Goal: Answer question/provide support: Answer question/provide support

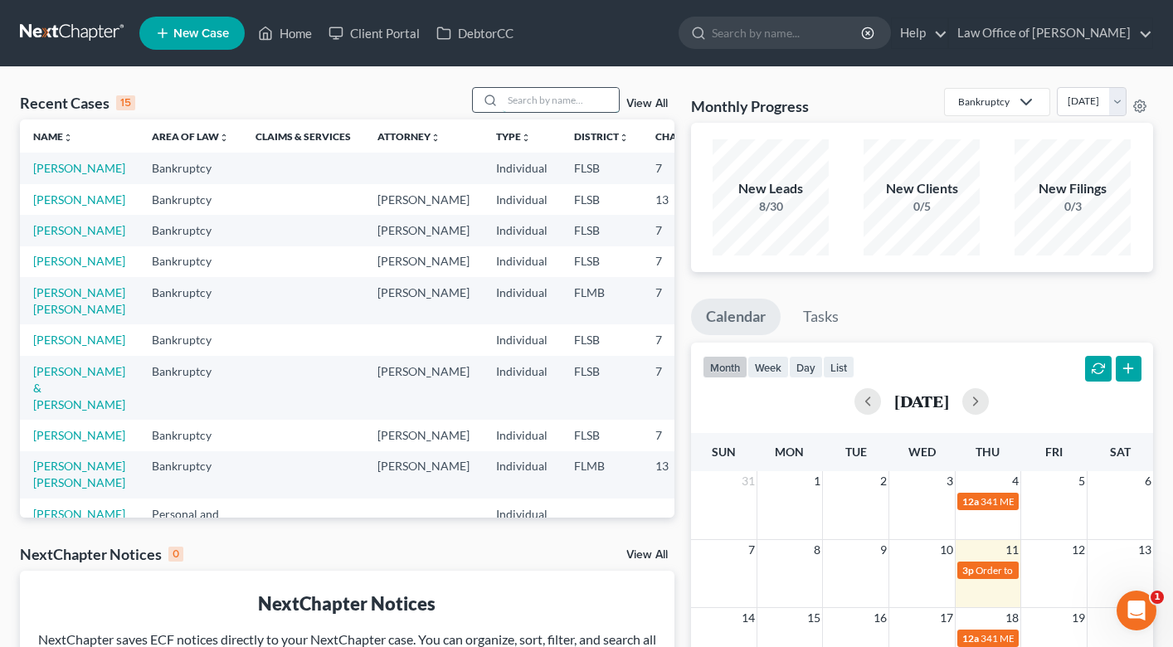
click at [552, 95] on input "search" at bounding box center [561, 100] width 116 height 24
type input "[PERSON_NAME]"
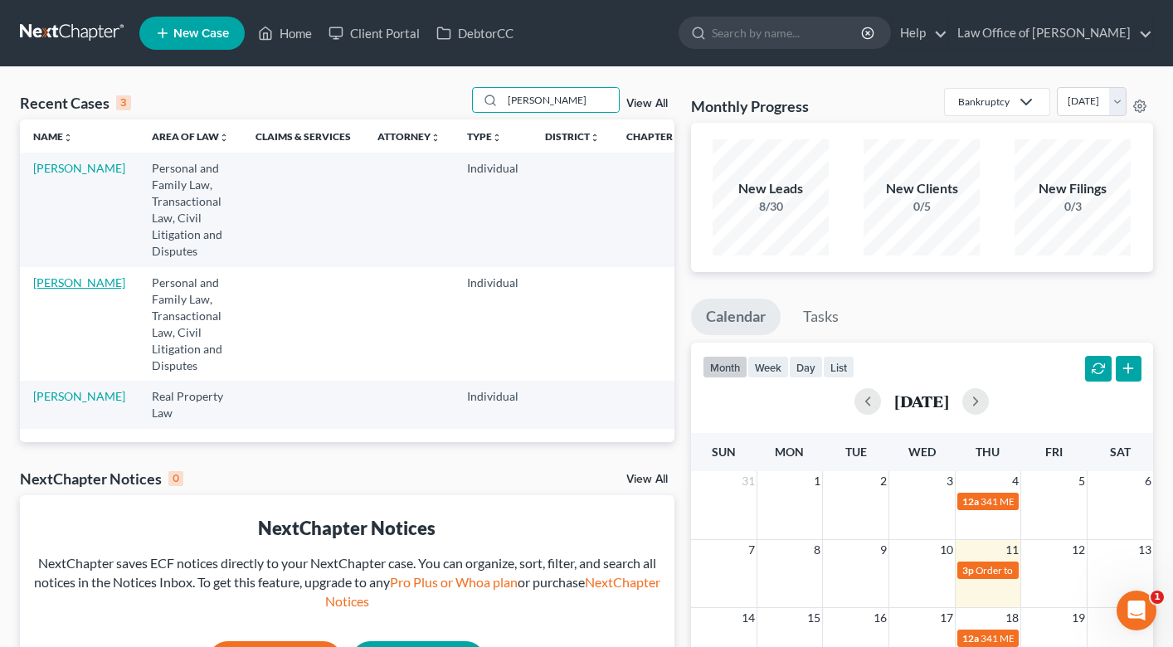
click at [58, 289] on link "[PERSON_NAME]" at bounding box center [79, 282] width 92 height 14
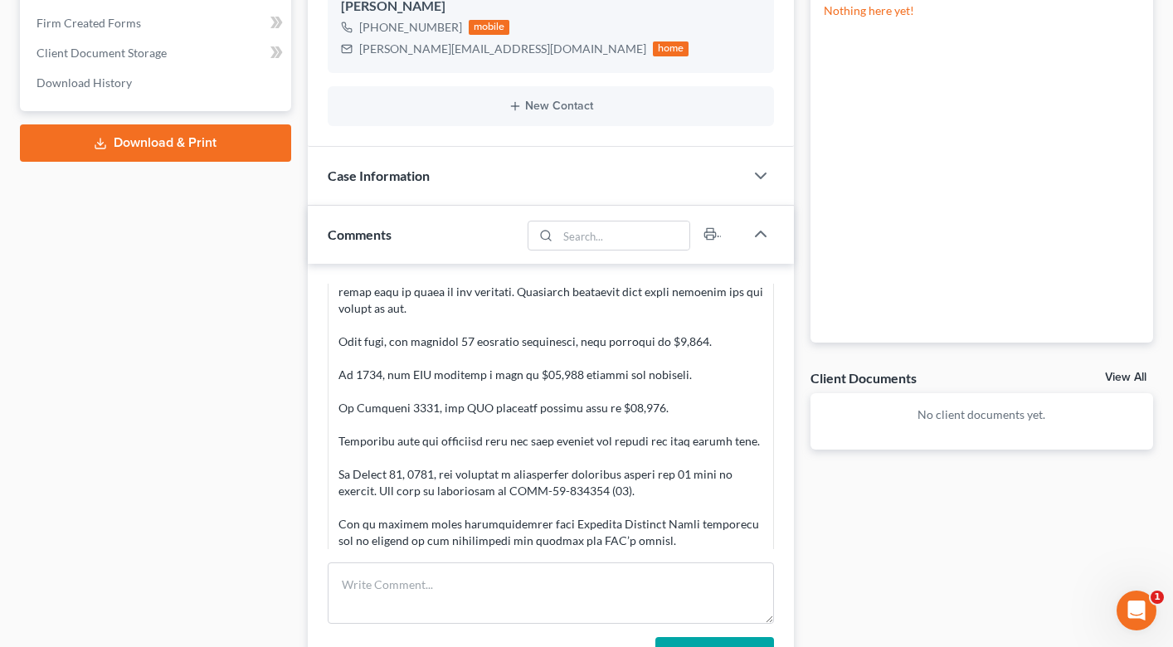
scroll to position [184, 0]
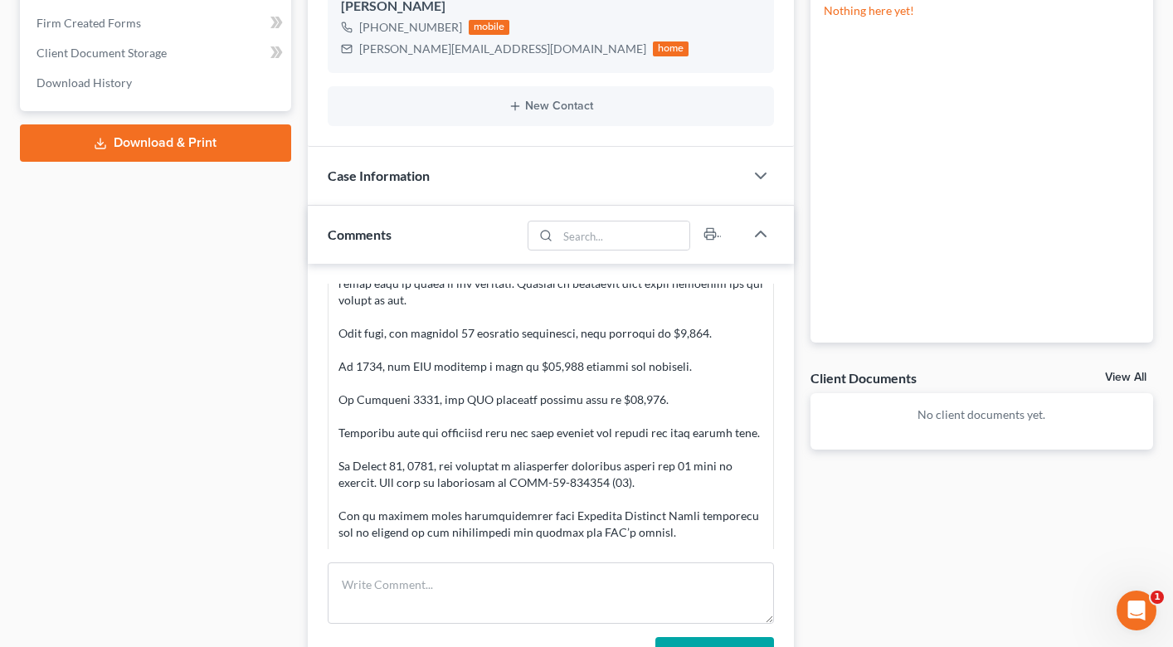
click at [507, 481] on div at bounding box center [550, 366] width 425 height 481
drag, startPoint x: 540, startPoint y: 484, endPoint x: 596, endPoint y: 486, distance: 55.6
click at [596, 486] on div at bounding box center [550, 366] width 425 height 481
copy div "25-012133"
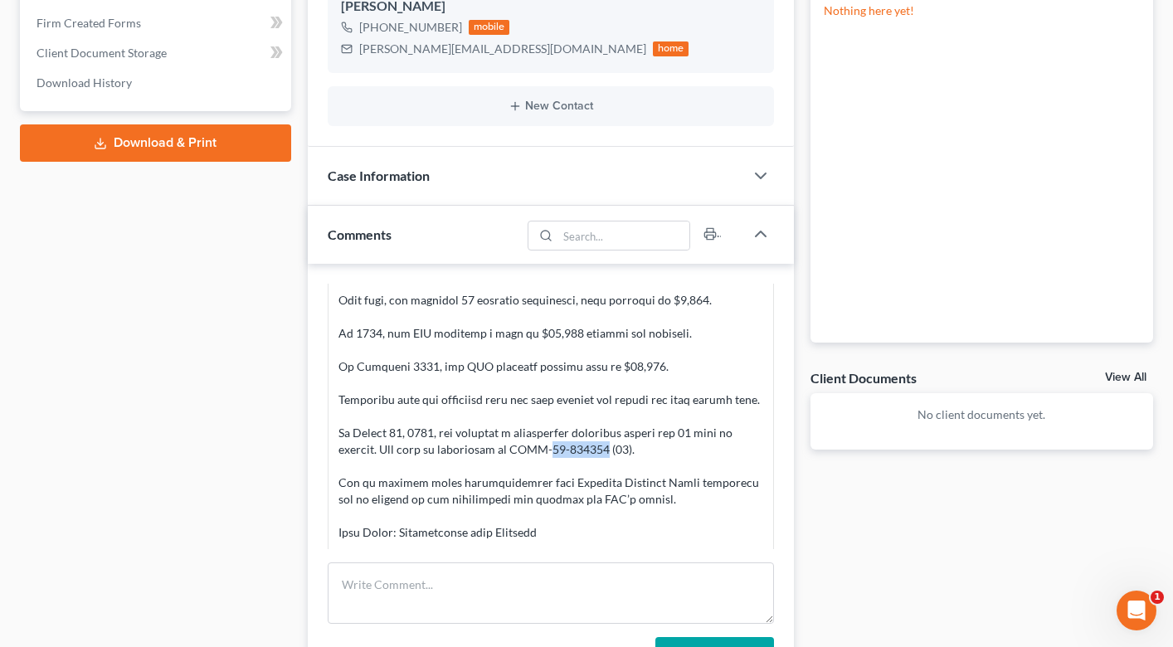
scroll to position [313, 0]
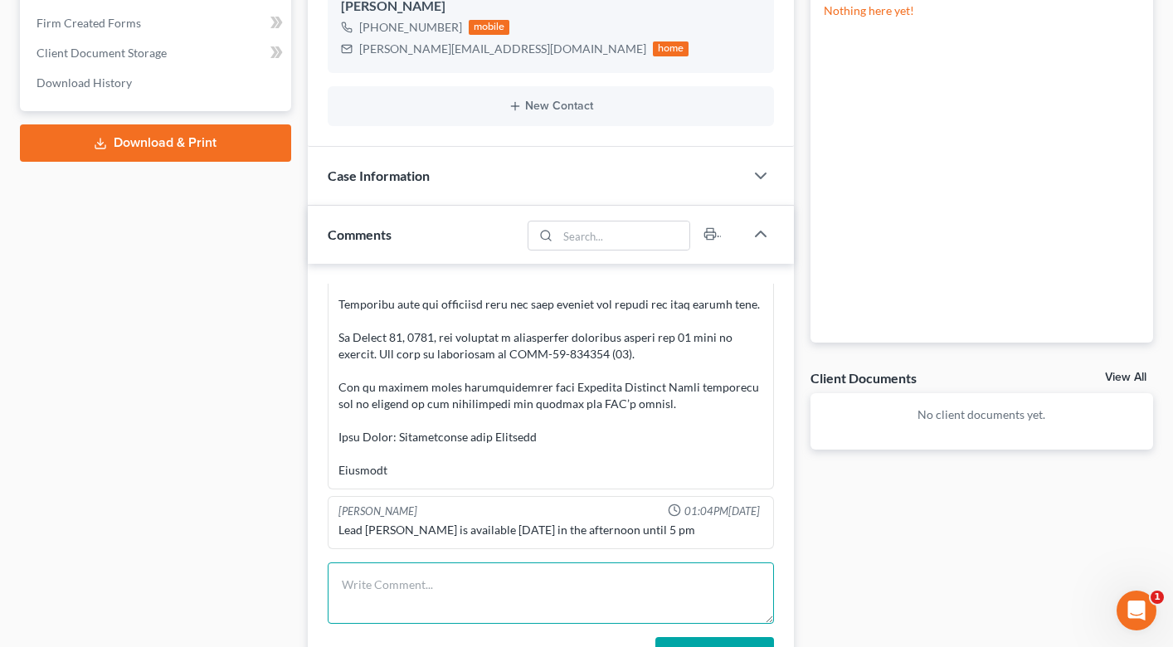
click at [460, 582] on textarea at bounding box center [551, 592] width 446 height 61
drag, startPoint x: 534, startPoint y: 585, endPoint x: 556, endPoint y: 587, distance: 21.7
click at [556, 587] on textarea "this is a litigation case- referred her to rpgd law, [PERSON_NAME]" at bounding box center [551, 592] width 446 height 61
drag, startPoint x: 591, startPoint y: 586, endPoint x: 644, endPoint y: 587, distance: 52.3
click at [644, 587] on textarea "this is a litigation case- referred her to EPGD law, [PERSON_NAME]" at bounding box center [551, 592] width 446 height 61
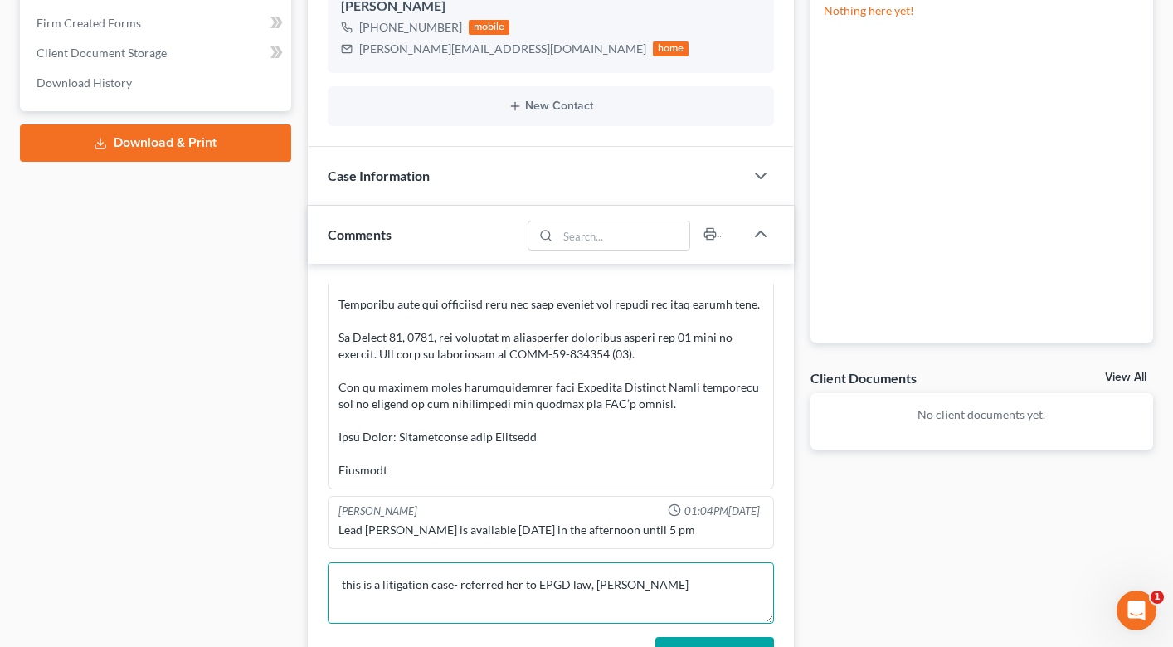
click at [690, 593] on textarea "this is a litigation case- referred her to EPGD law, [PERSON_NAME]" at bounding box center [551, 592] width 446 height 61
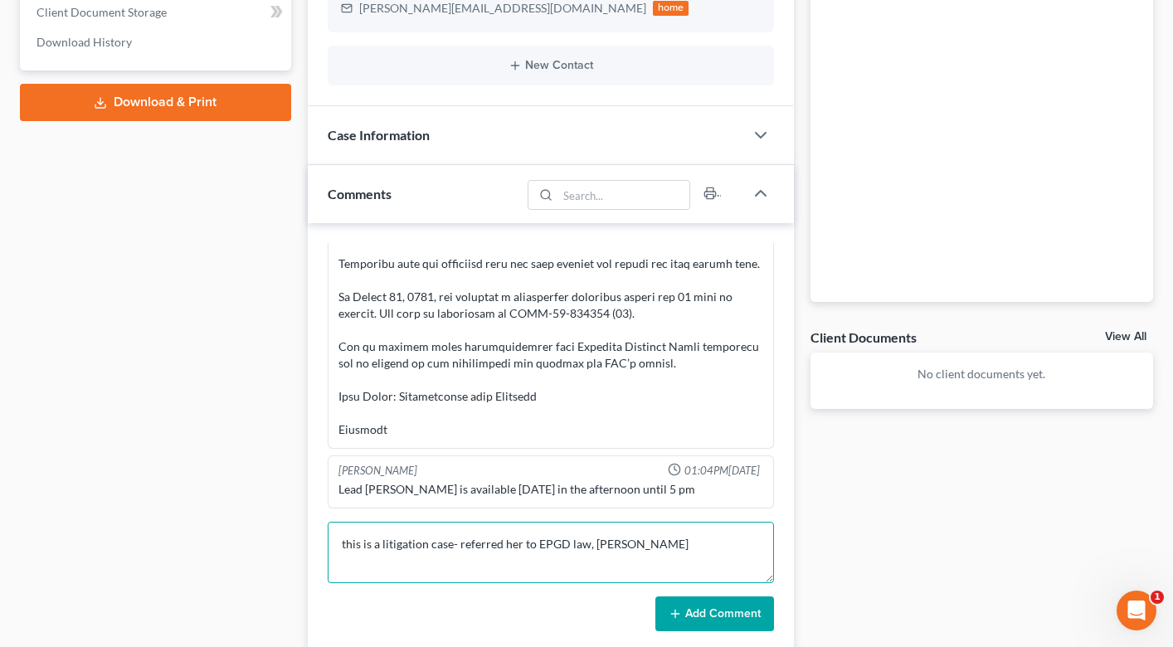
scroll to position [293, 0]
type textarea "this is a litigation case- referred her to EPGD law, [PERSON_NAME]"
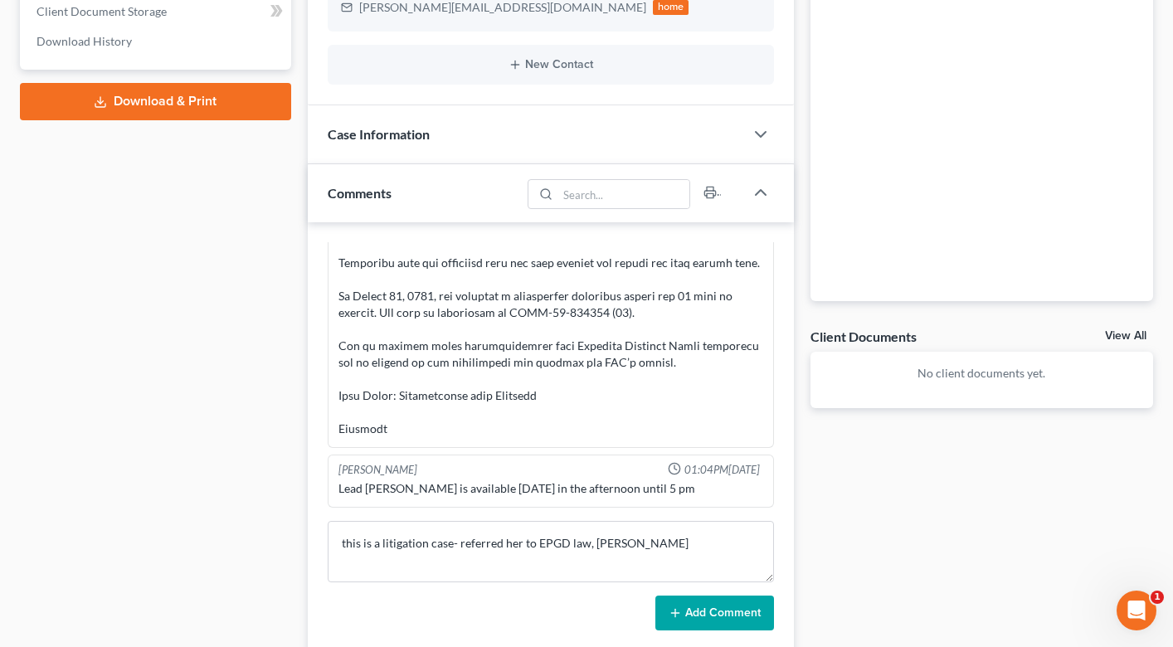
click at [703, 609] on button "Add Comment" at bounding box center [714, 613] width 119 height 35
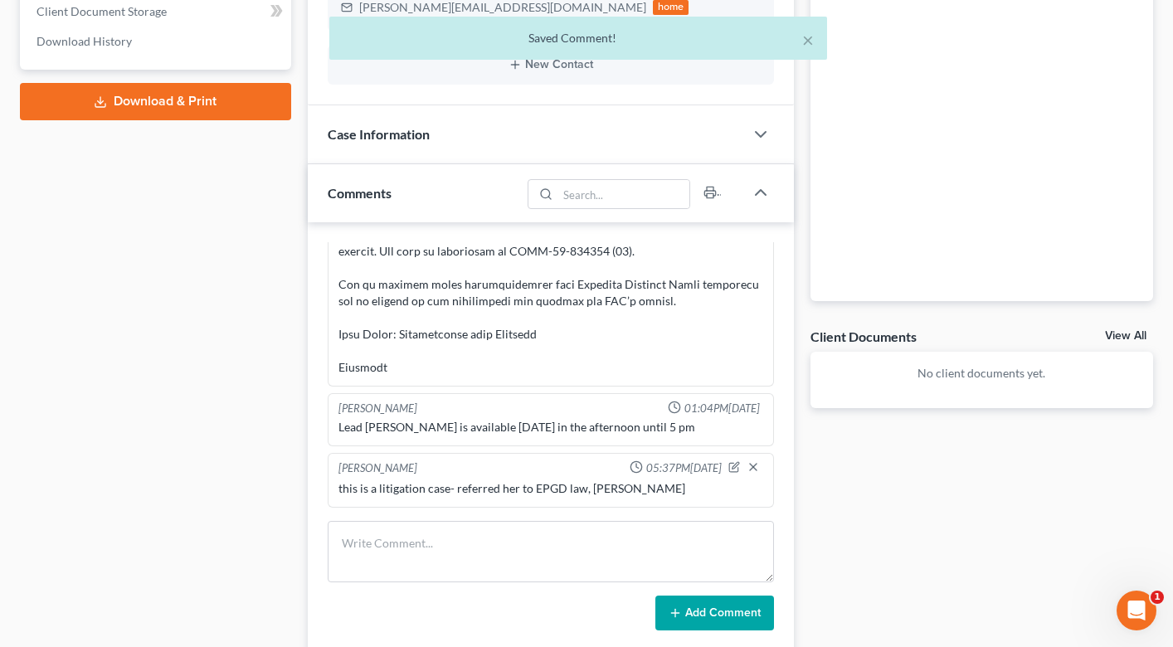
scroll to position [0, 0]
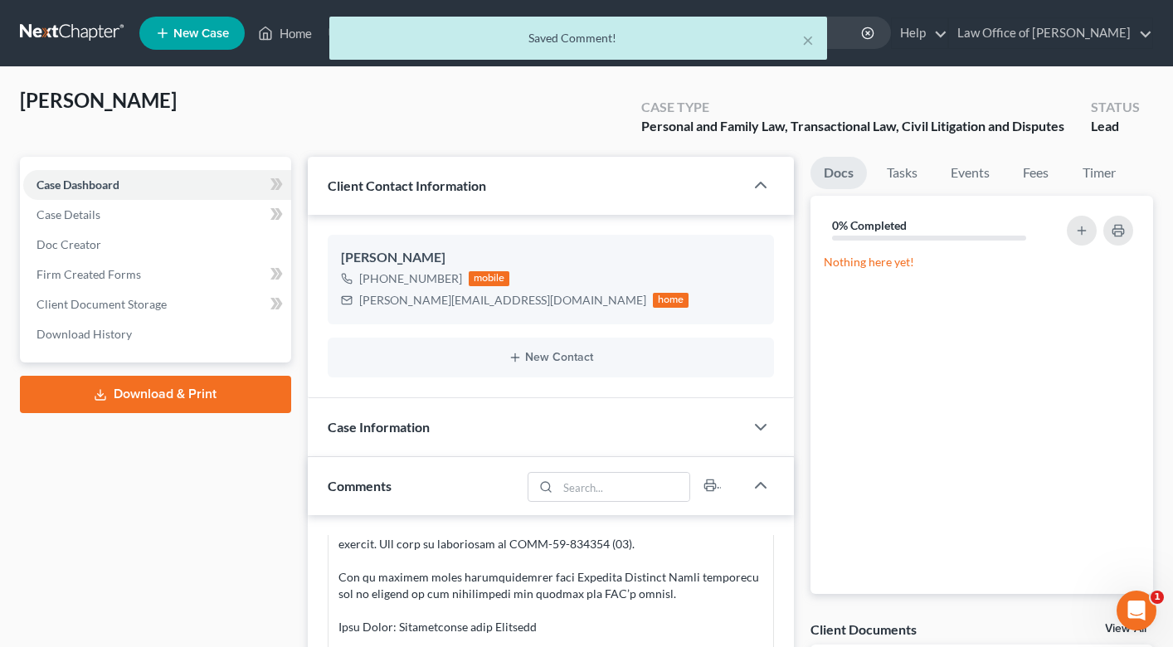
click at [288, 17] on div "× Saved Comment!" at bounding box center [578, 42] width 1173 height 51
click at [806, 42] on button "×" at bounding box center [808, 40] width 12 height 20
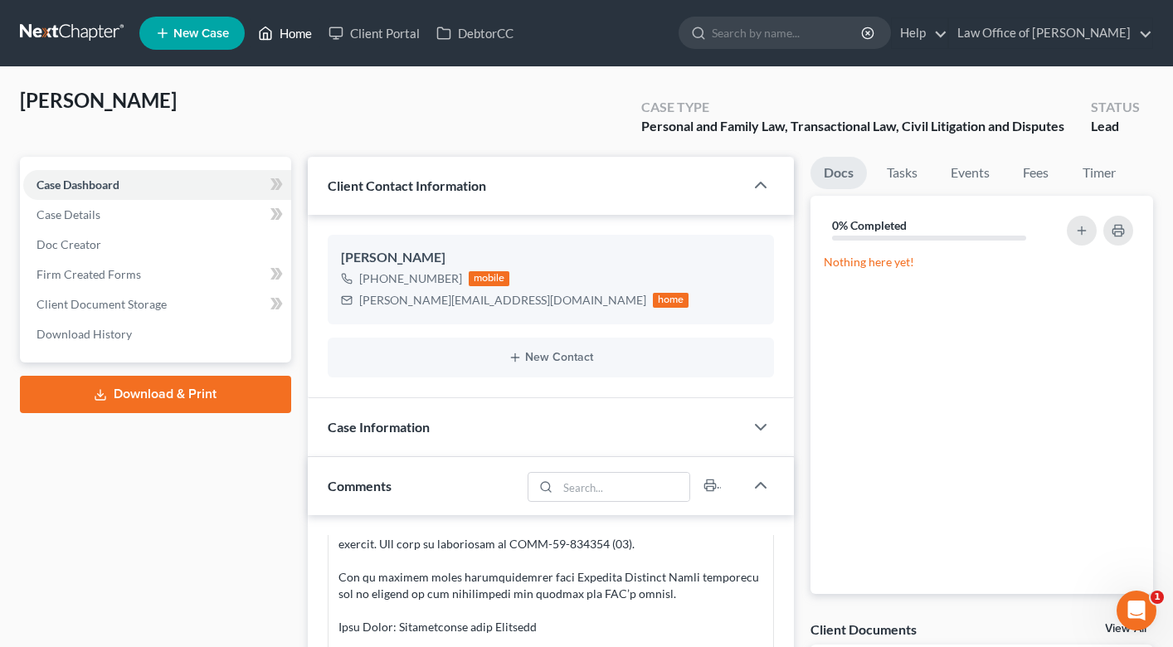
click at [287, 30] on link "Home" at bounding box center [285, 33] width 71 height 30
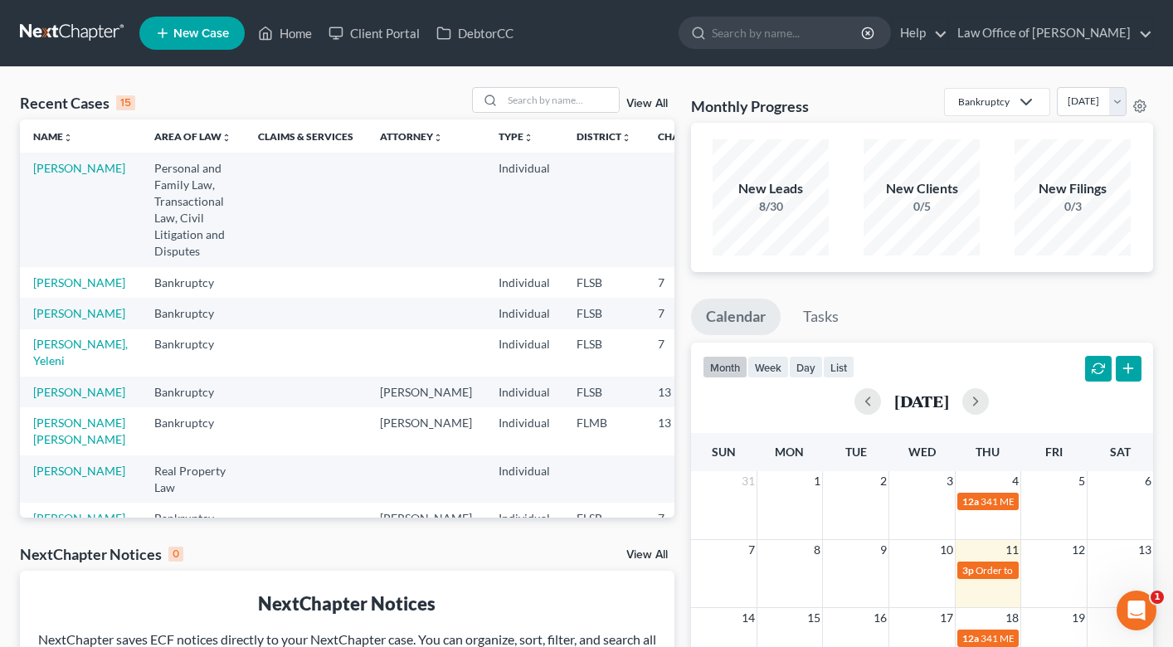
click at [538, 85] on div "Recent Cases 15 View All Name unfold_more expand_more expand_less Area of Law u…" at bounding box center [586, 497] width 1173 height 861
click at [540, 97] on input "search" at bounding box center [561, 100] width 116 height 24
type input "V"
type input "[PERSON_NAME]"
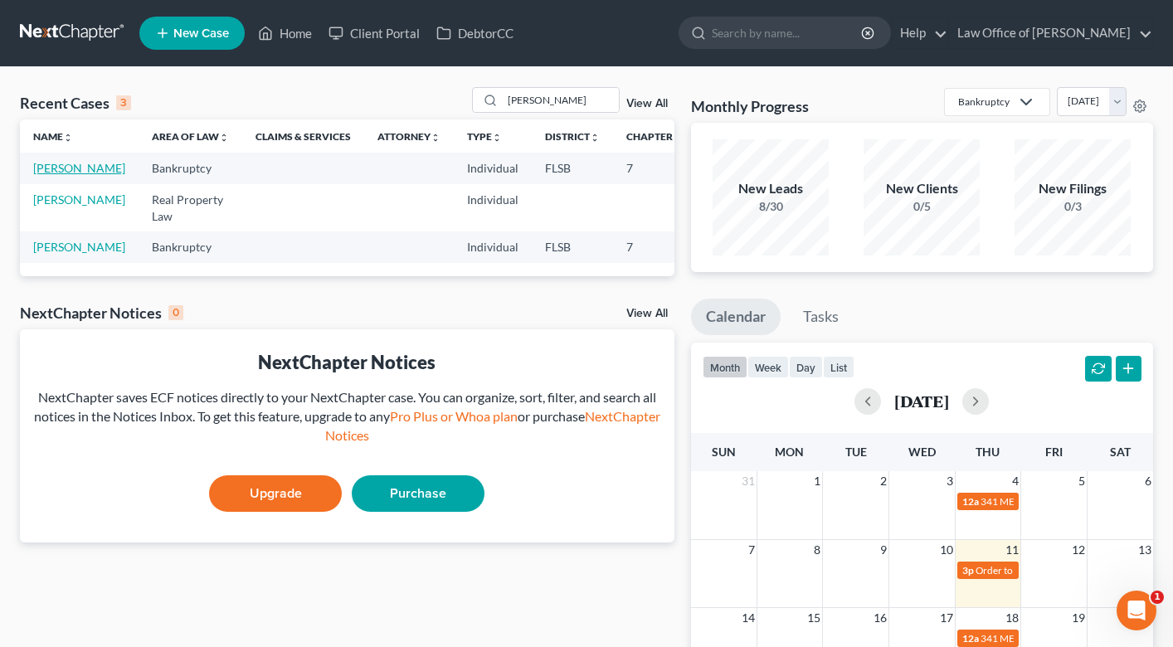
click at [61, 166] on link "[PERSON_NAME]" at bounding box center [79, 168] width 92 height 14
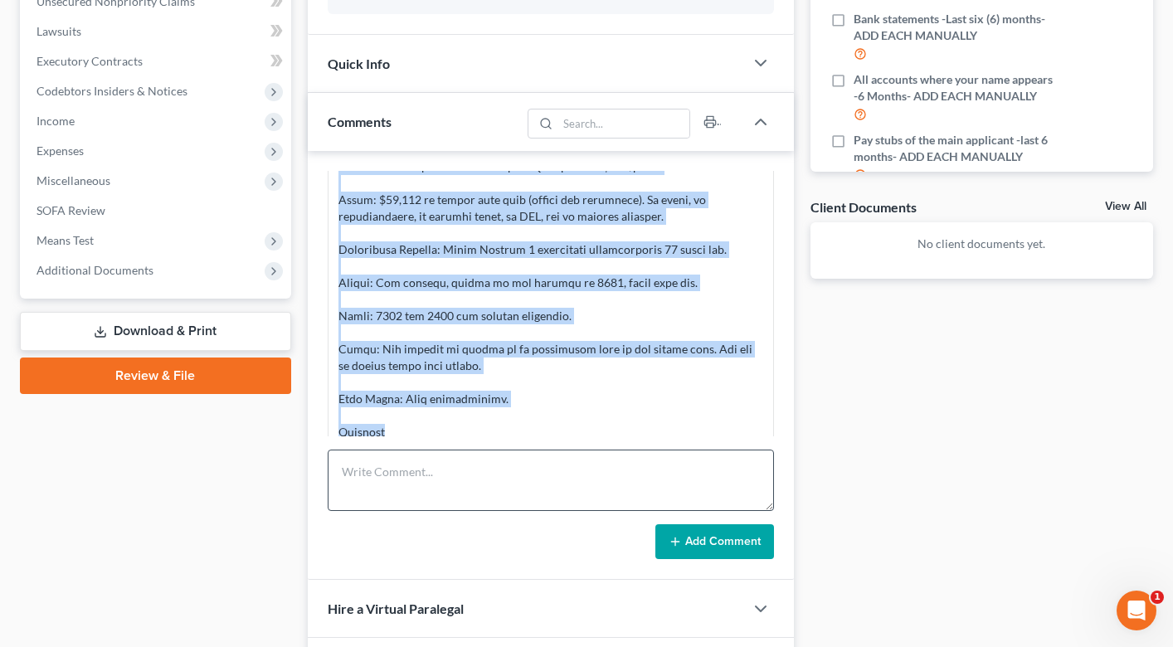
scroll to position [253, 0]
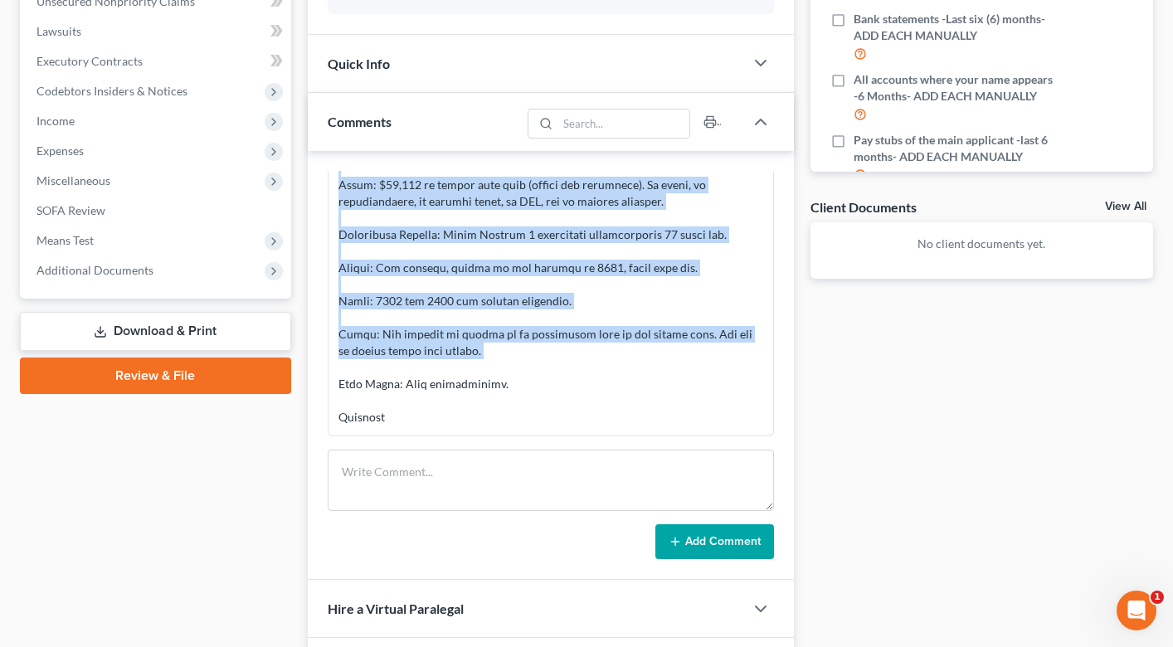
drag, startPoint x: 341, startPoint y: 275, endPoint x: 512, endPoint y: 362, distance: 191.8
click at [512, 362] on div at bounding box center [550, 184] width 425 height 481
copy div "Received a lead call from [PERSON_NAME] requesting a bankruptcy consultation. S…"
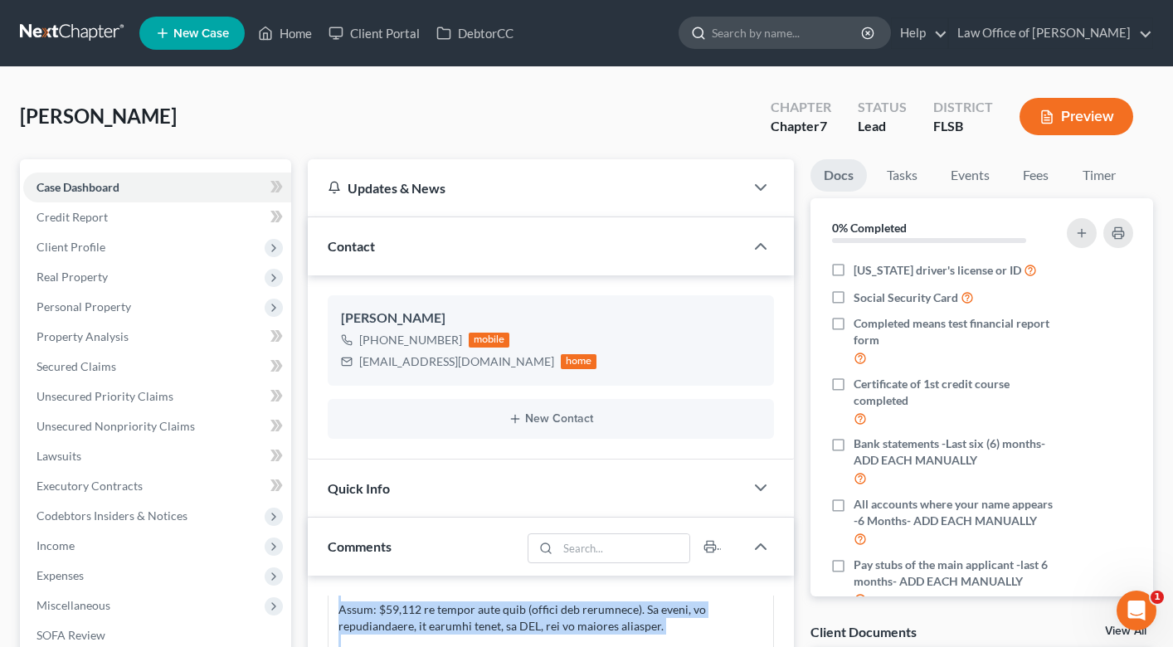
click at [744, 35] on input "search" at bounding box center [788, 32] width 152 height 31
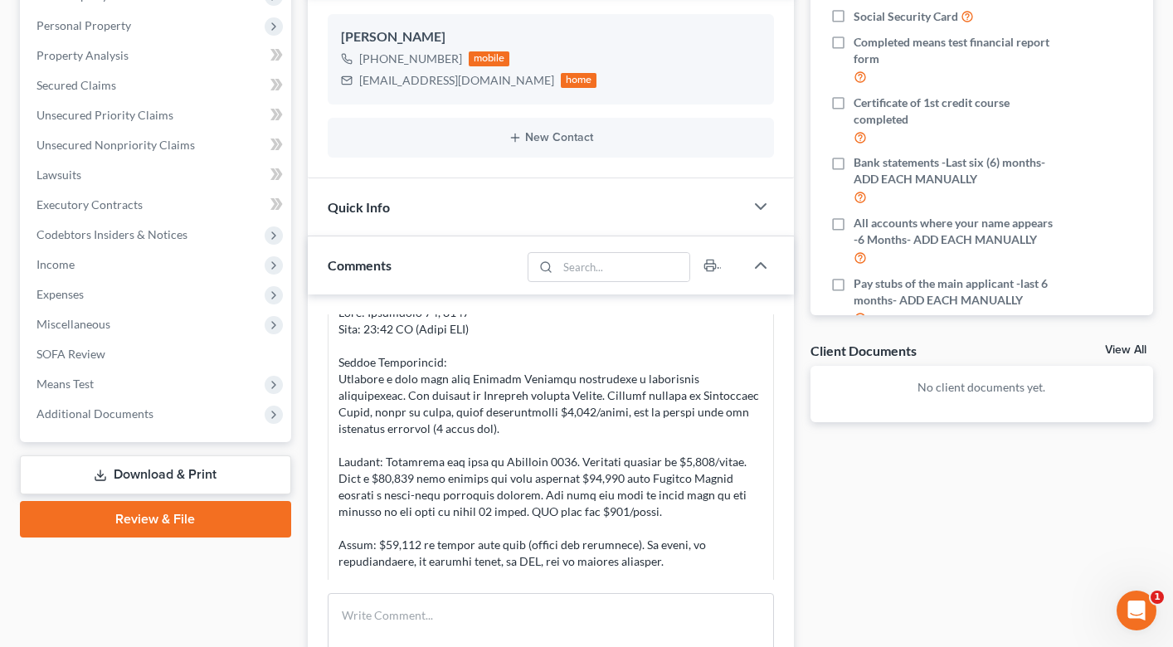
scroll to position [39, 0]
click at [469, 601] on textarea at bounding box center [551, 623] width 446 height 61
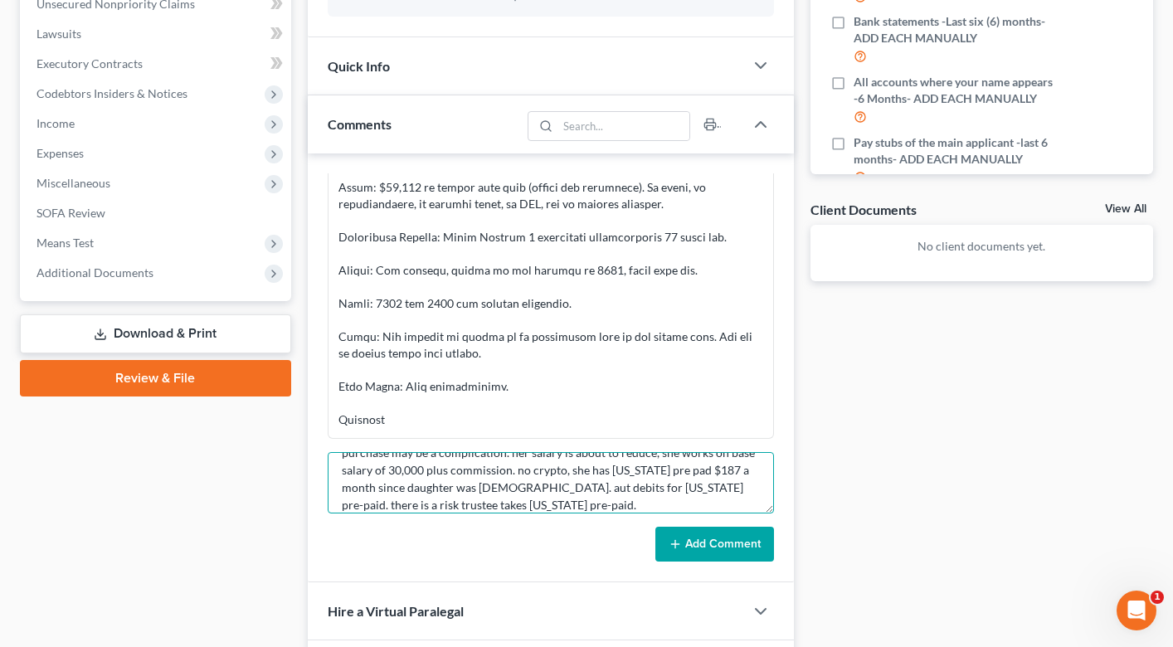
click at [516, 490] on textarea "I told her that being current on her cards and the down payment on her house pu…" at bounding box center [551, 482] width 446 height 61
click at [513, 507] on textarea "I told her that being current on her cards and the down payment on her house pu…" at bounding box center [551, 482] width 446 height 61
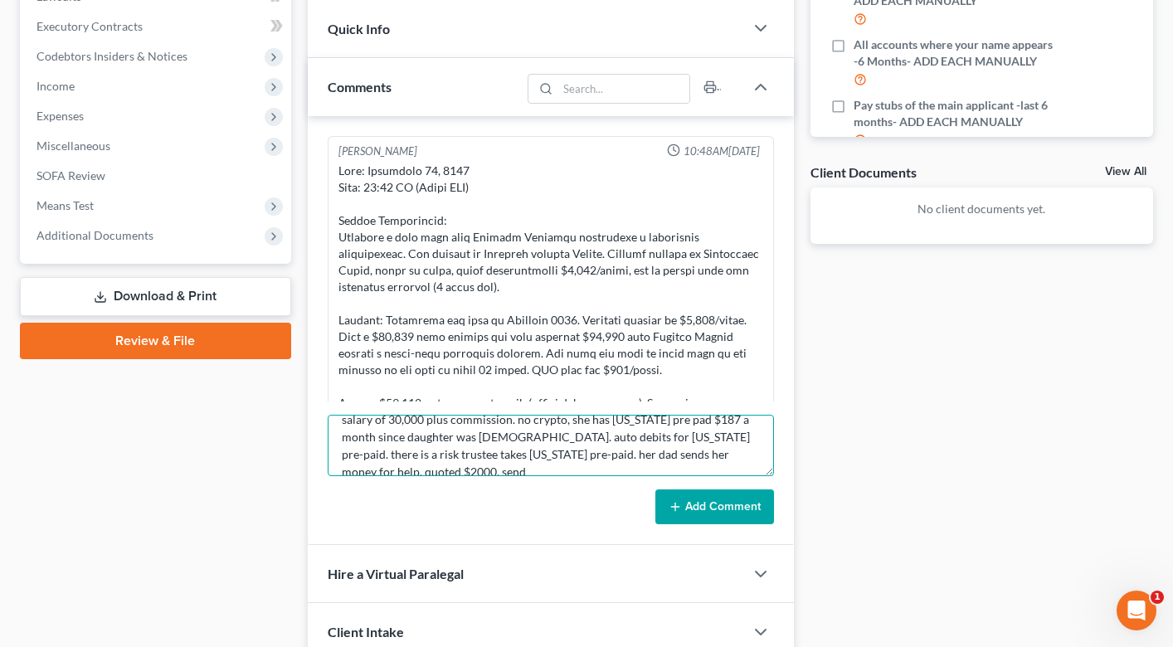
scroll to position [56, 0]
type textarea "I told her that being current on her cards and the down payment on her house pu…"
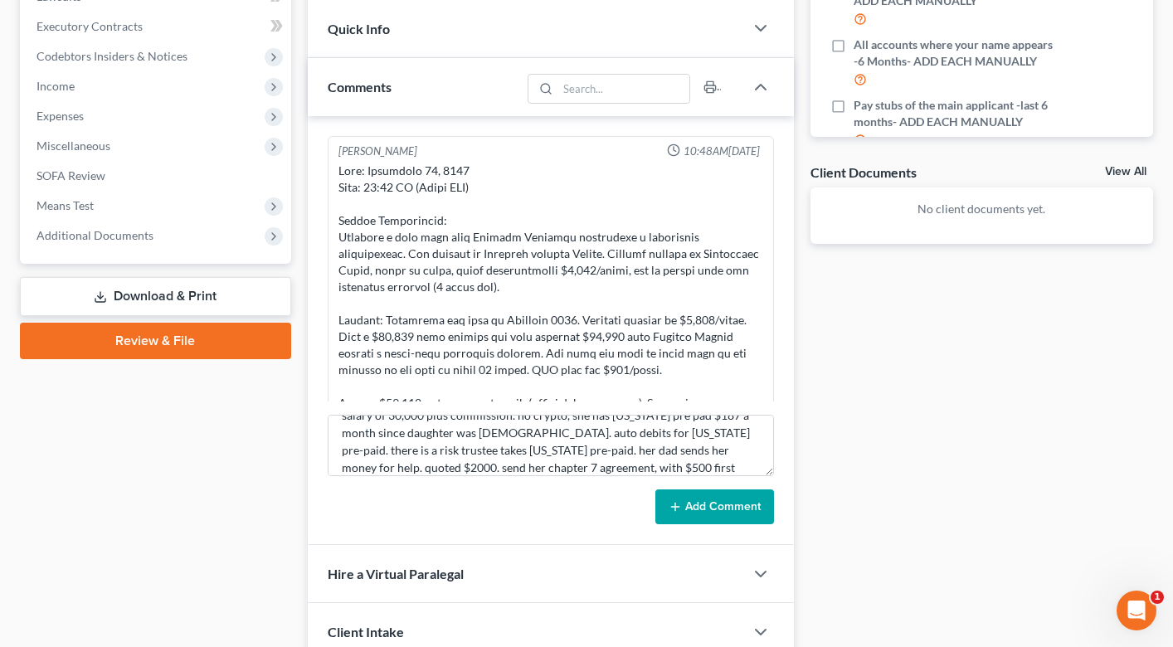
click at [701, 517] on button "Add Comment" at bounding box center [714, 506] width 119 height 35
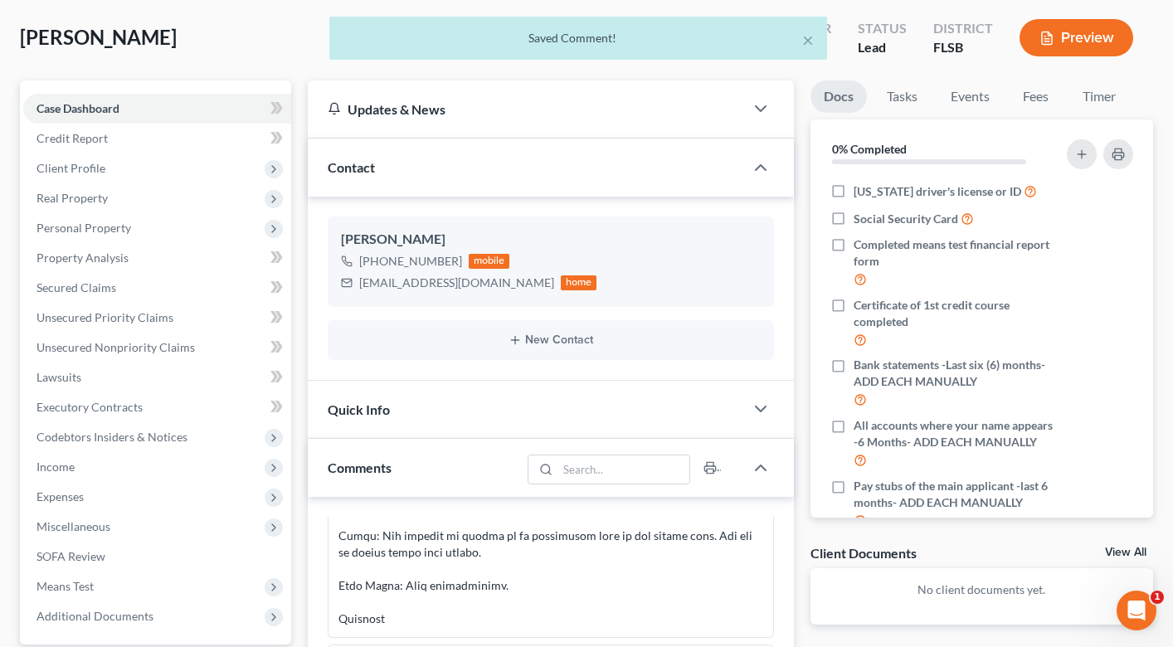
scroll to position [0, 0]
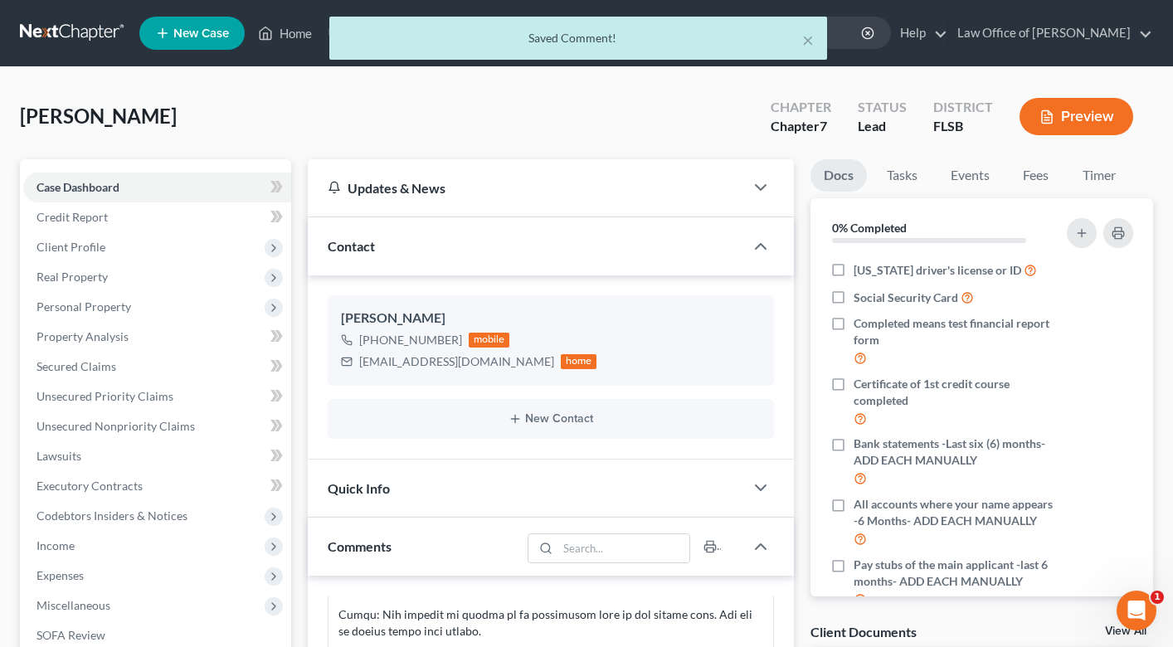
click at [278, 36] on div "× Saved Comment!" at bounding box center [578, 42] width 1173 height 51
click at [297, 36] on div "× Saved Comment!" at bounding box center [578, 42] width 1173 height 51
